Goal: Task Accomplishment & Management: Use online tool/utility

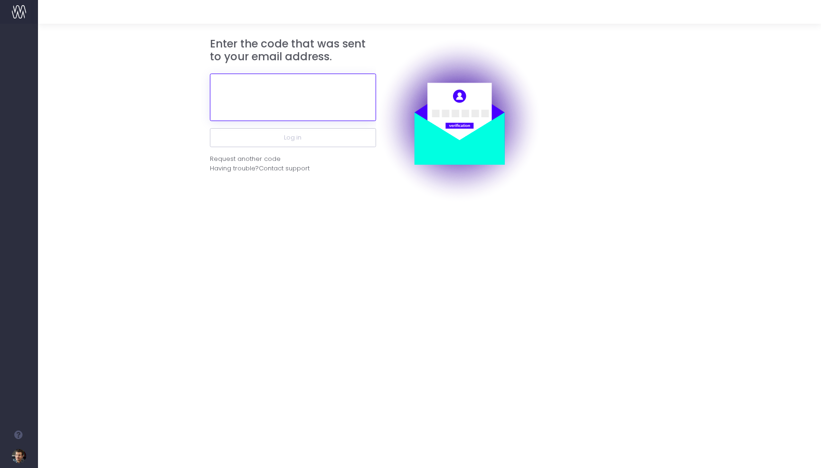
click at [310, 91] on input "text" at bounding box center [293, 97] width 166 height 47
paste input "106523"
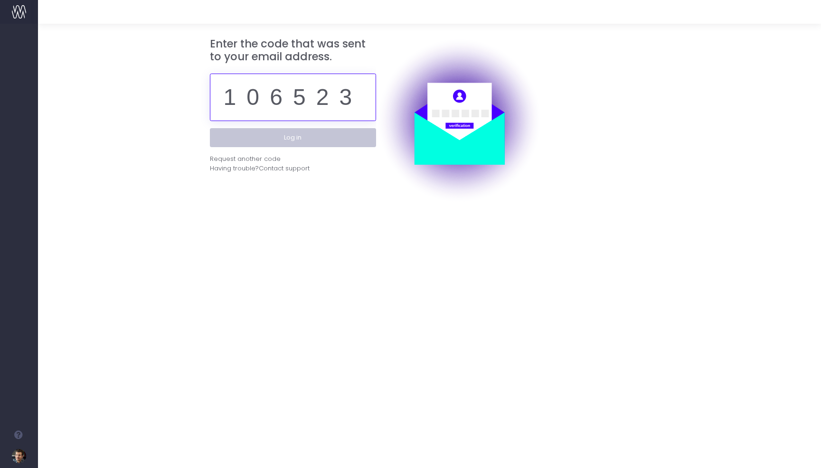
type input "106523"
click at [302, 136] on button "Log in" at bounding box center [293, 137] width 166 height 19
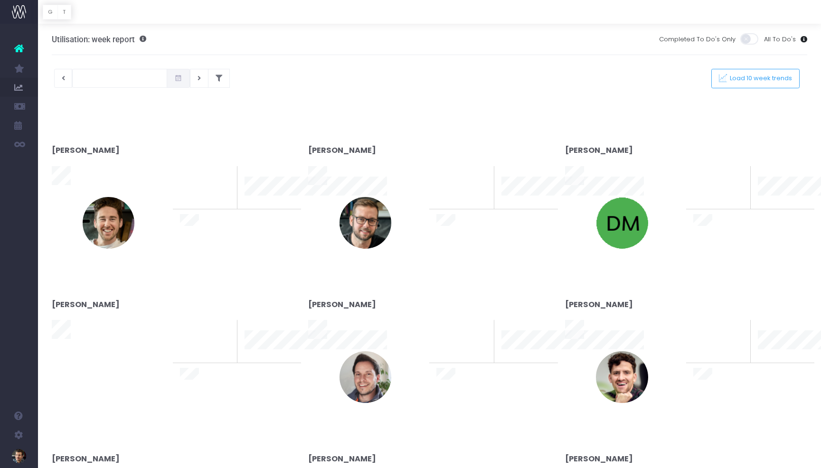
type input "[DATE]"
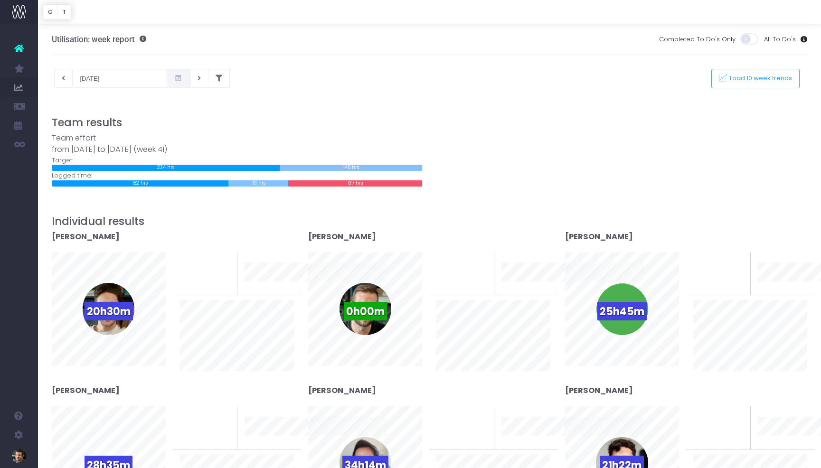
click at [349, 102] on div at bounding box center [430, 109] width 756 height 14
click at [52, 119] on link "Email Management Report" at bounding box center [45, 125] width 14 height 19
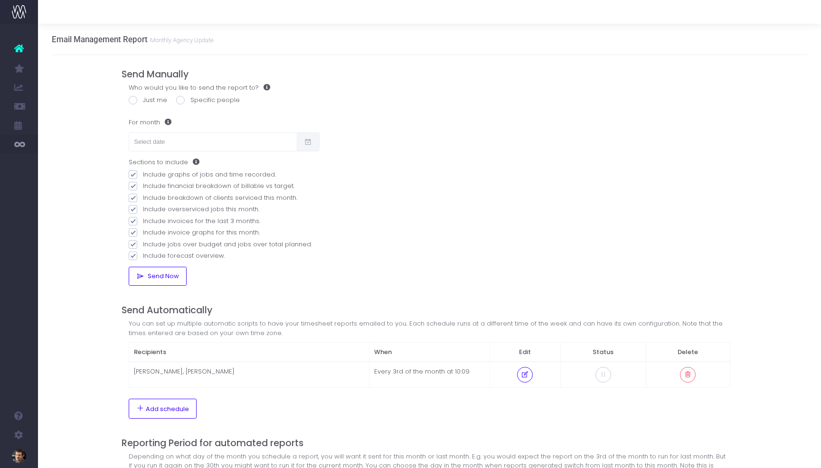
click at [309, 142] on icon at bounding box center [308, 142] width 8 height 0
click at [230, 142] on input "text" at bounding box center [213, 141] width 168 height 19
click at [143, 165] on th "«" at bounding box center [141, 163] width 17 height 14
click at [140, 203] on td "1" at bounding box center [141, 206] width 17 height 14
type input "[DATE]"
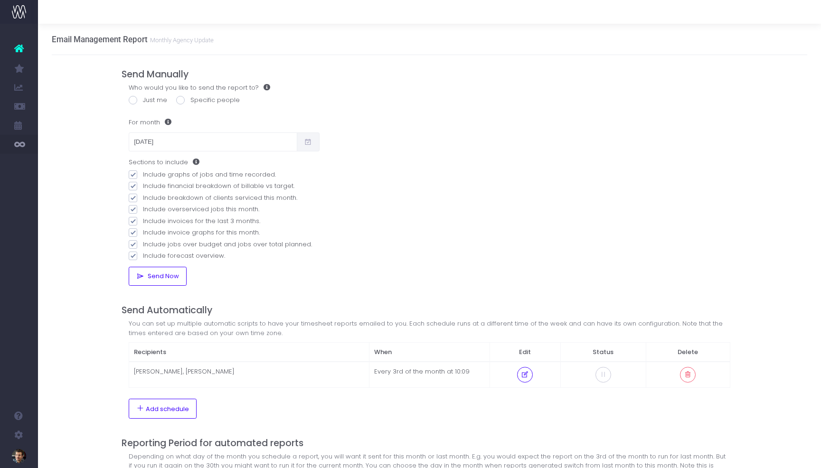
click at [300, 143] on span at bounding box center [308, 141] width 23 height 19
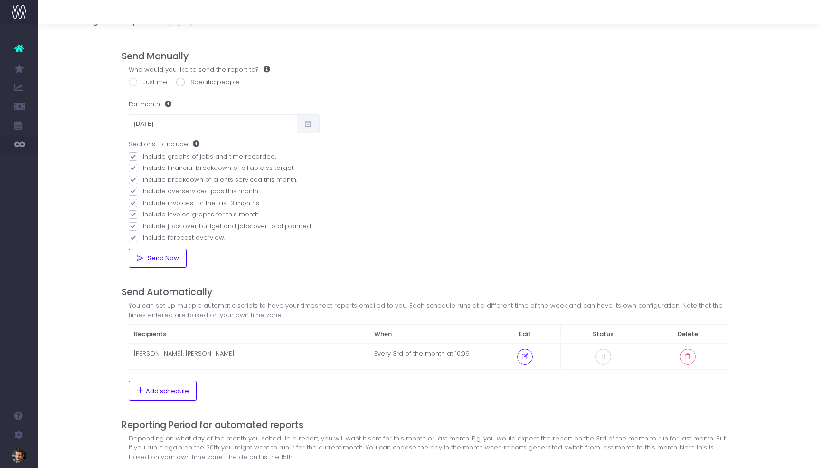
scroll to position [21, 0]
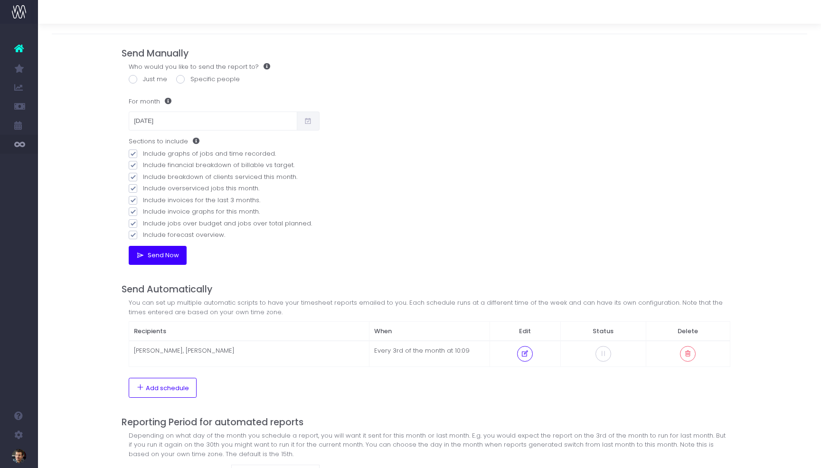
click at [155, 260] on button "Send Now" at bounding box center [157, 255] width 57 height 19
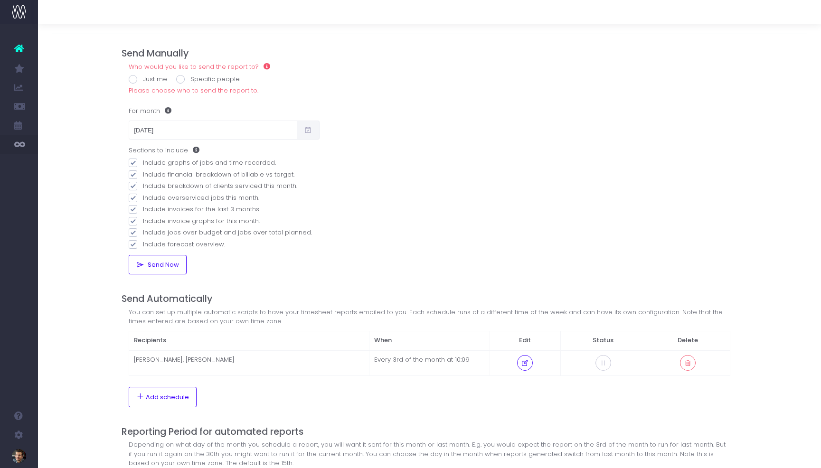
click at [130, 78] on span at bounding box center [133, 79] width 9 height 9
click at [143, 78] on input "Just me" at bounding box center [146, 78] width 6 height 6
radio input "true"
click at [157, 264] on span "Send Now" at bounding box center [161, 265] width 35 height 8
